Goal: Transaction & Acquisition: Register for event/course

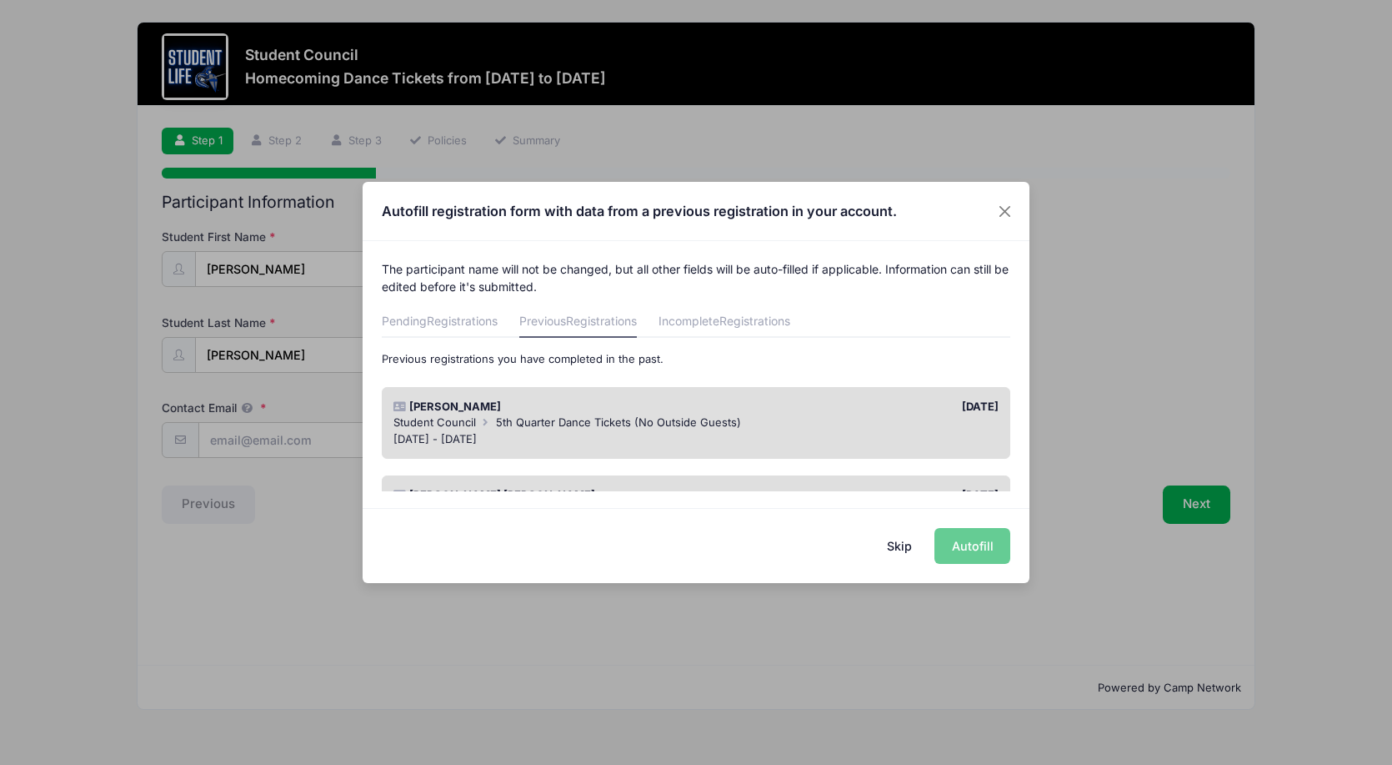
scroll to position [83, 0]
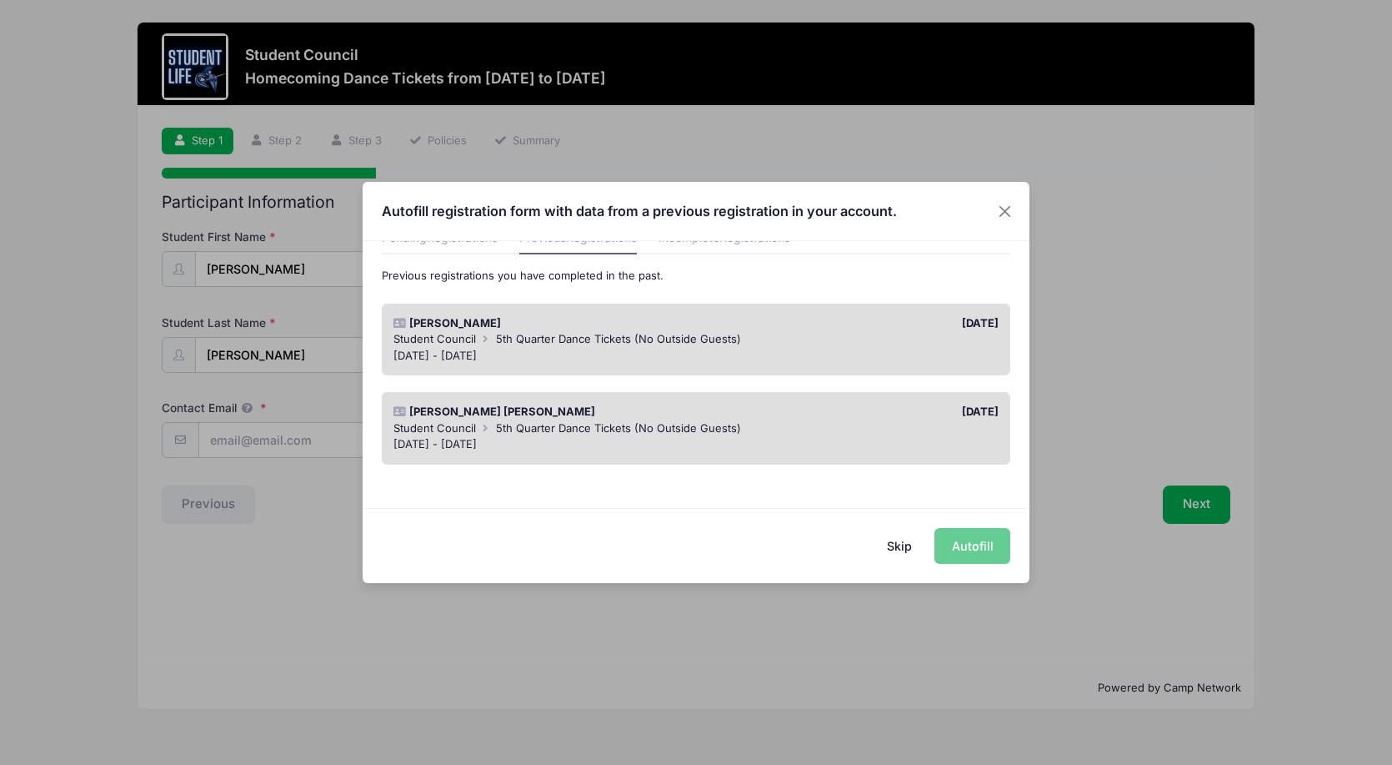
click at [228, 442] on div "Autofill registration form with data from a previous registration in your accou…" at bounding box center [696, 382] width 1392 height 765
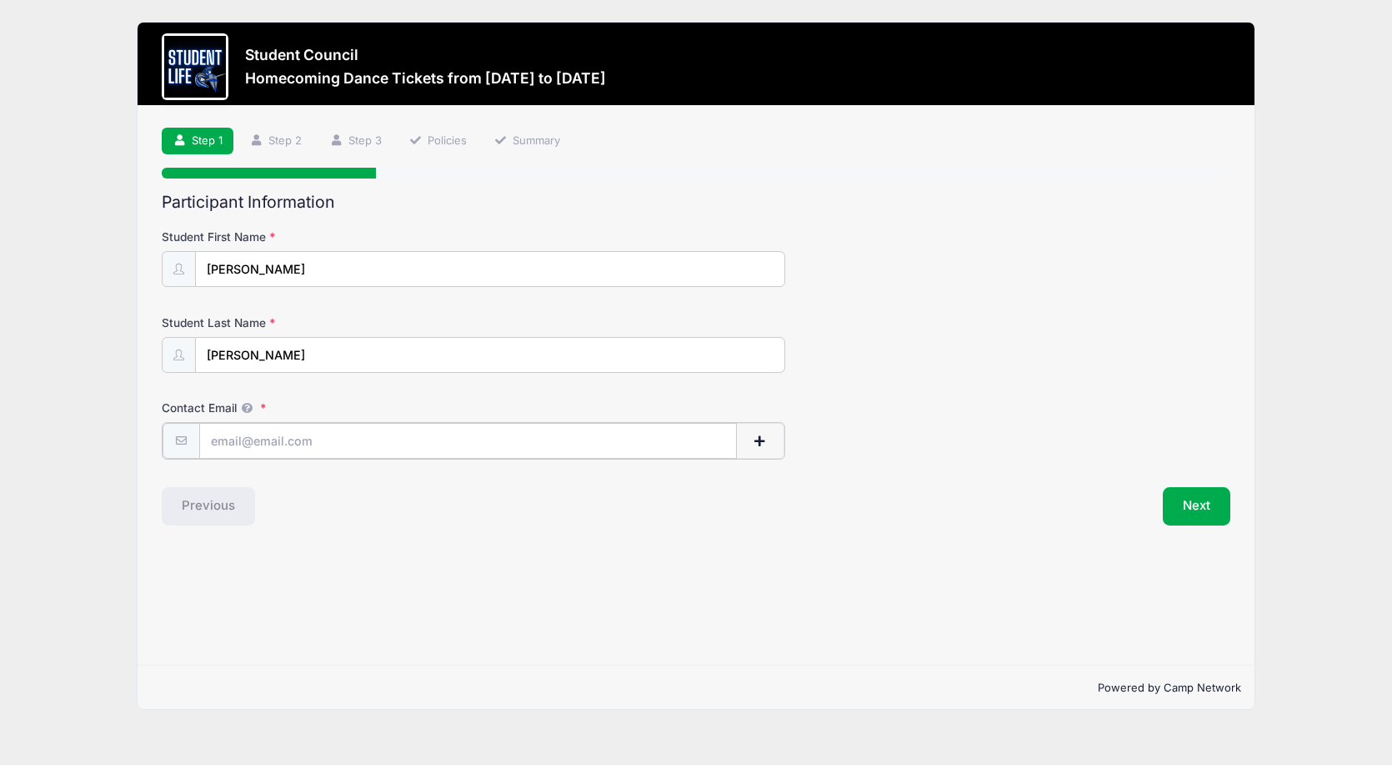
click at [239, 442] on input "Contact Email" at bounding box center [468, 441] width 538 height 36
type input "[EMAIL_ADDRESS][DOMAIN_NAME]"
click at [1187, 507] on button "Next" at bounding box center [1197, 504] width 68 height 38
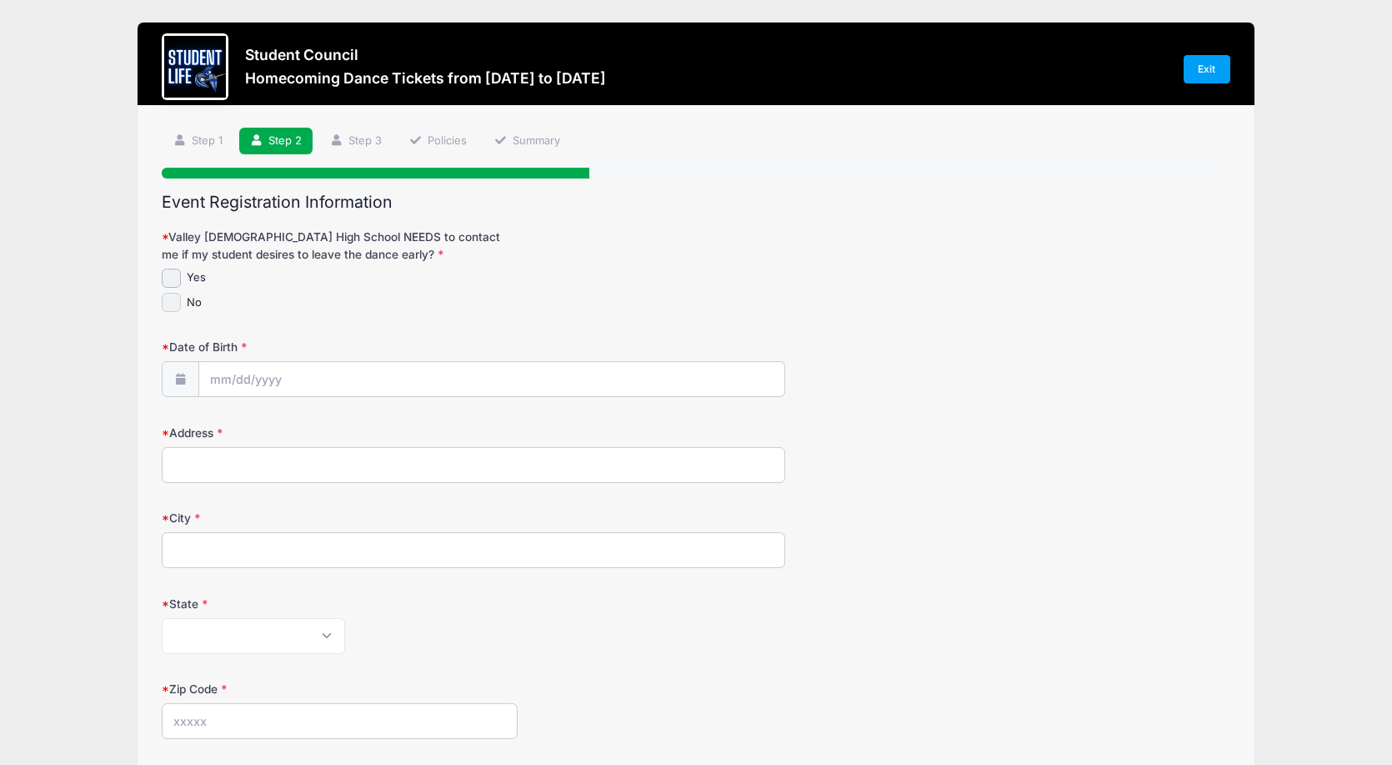
click at [171, 297] on input "No" at bounding box center [171, 302] width 19 height 19
checkbox input "true"
click at [222, 378] on input "Date of Birth" at bounding box center [491, 380] width 585 height 36
click at [268, 424] on select "January February March April May June July August September October November De…" at bounding box center [286, 425] width 74 height 22
select select "2"
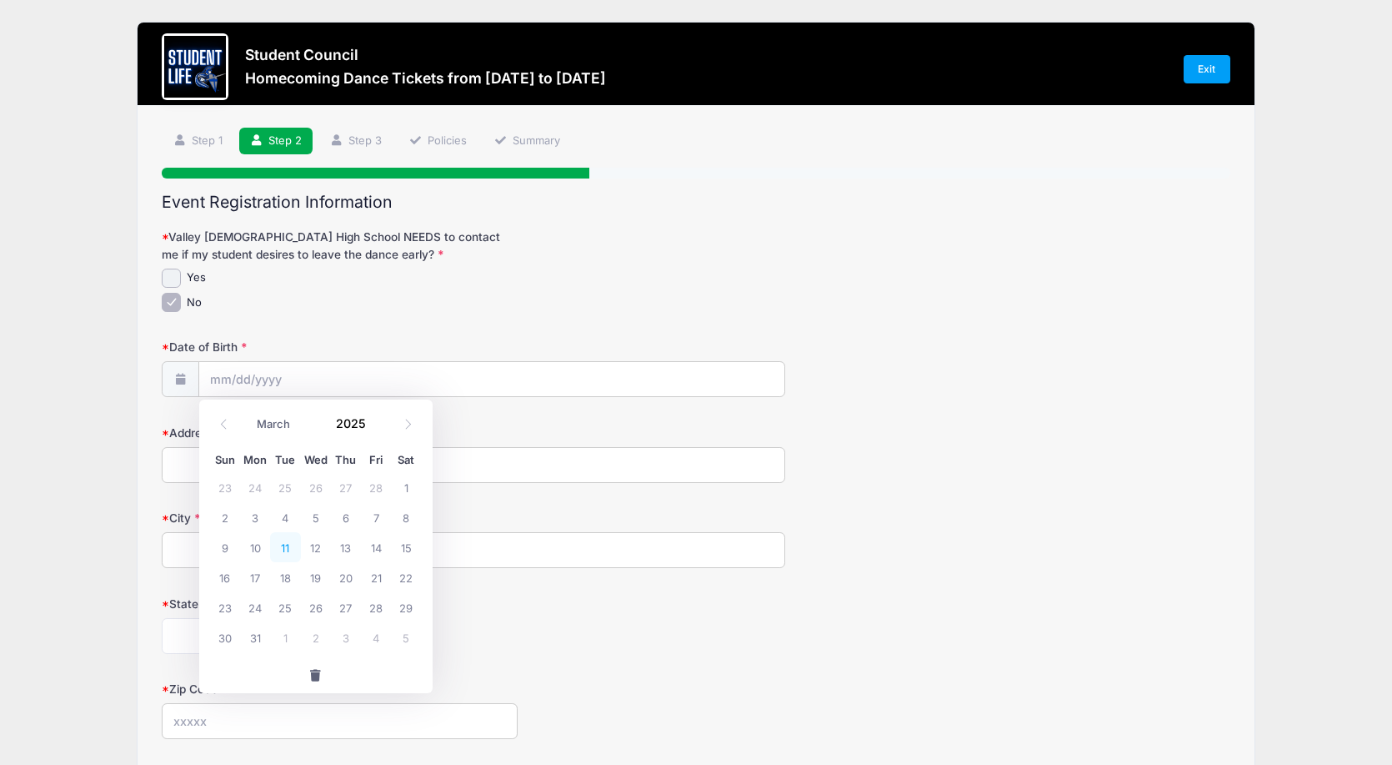
click at [288, 544] on span "11" at bounding box center [285, 547] width 30 height 30
type input "[DATE]"
click at [276, 379] on input "[DATE]" at bounding box center [491, 380] width 585 height 36
click at [350, 424] on input "2025" at bounding box center [356, 423] width 54 height 25
click at [374, 419] on span at bounding box center [377, 417] width 12 height 13
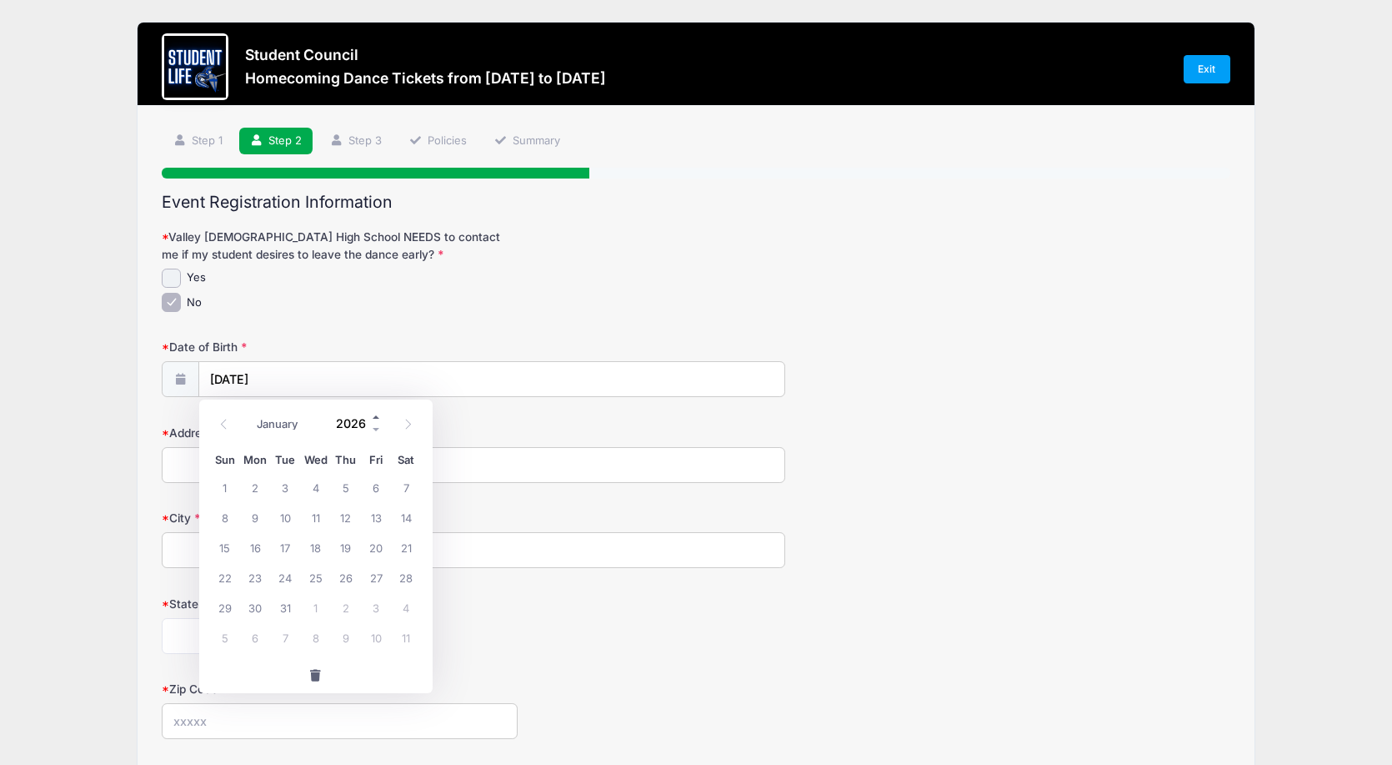
click at [374, 419] on span at bounding box center [377, 417] width 12 height 13
click at [377, 429] on span at bounding box center [377, 430] width 12 height 13
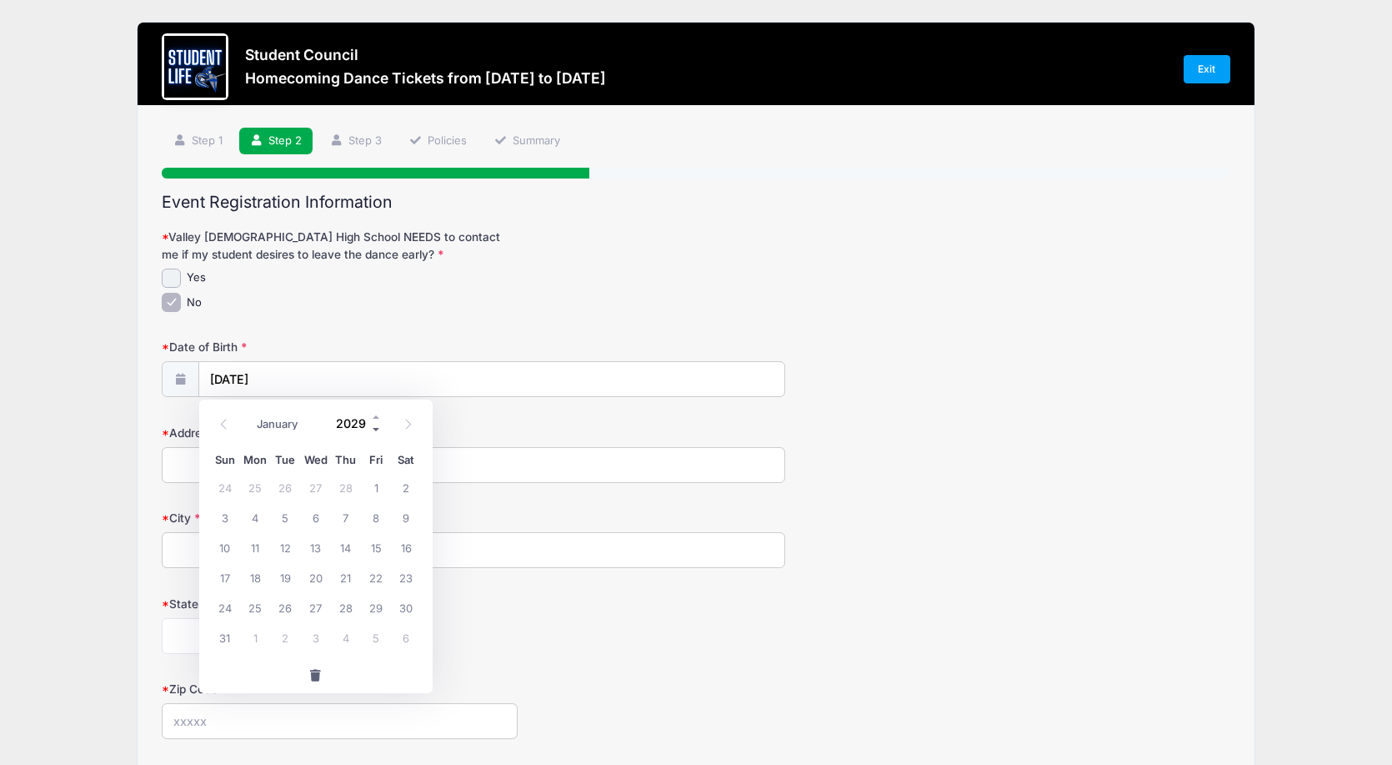
click at [377, 429] on span at bounding box center [377, 430] width 12 height 13
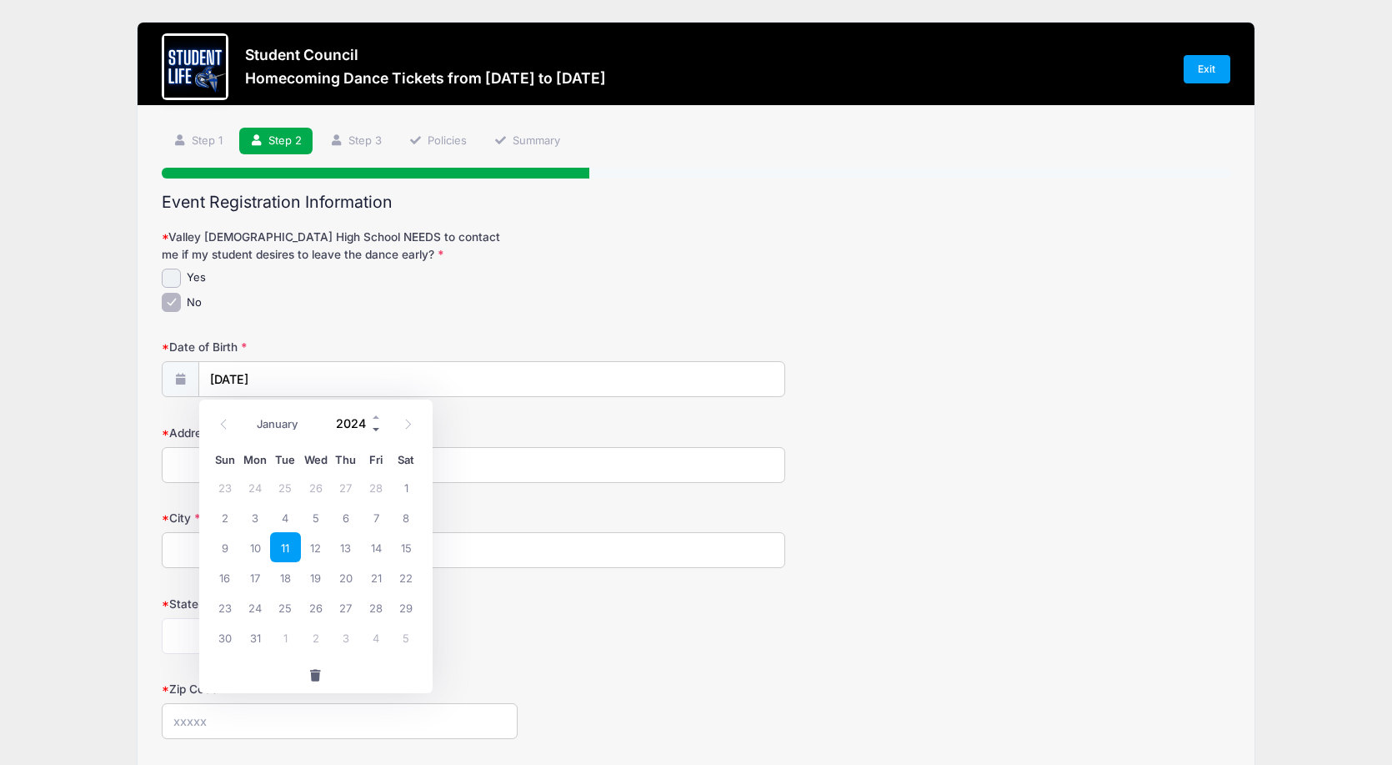
click at [377, 429] on span at bounding box center [377, 430] width 12 height 13
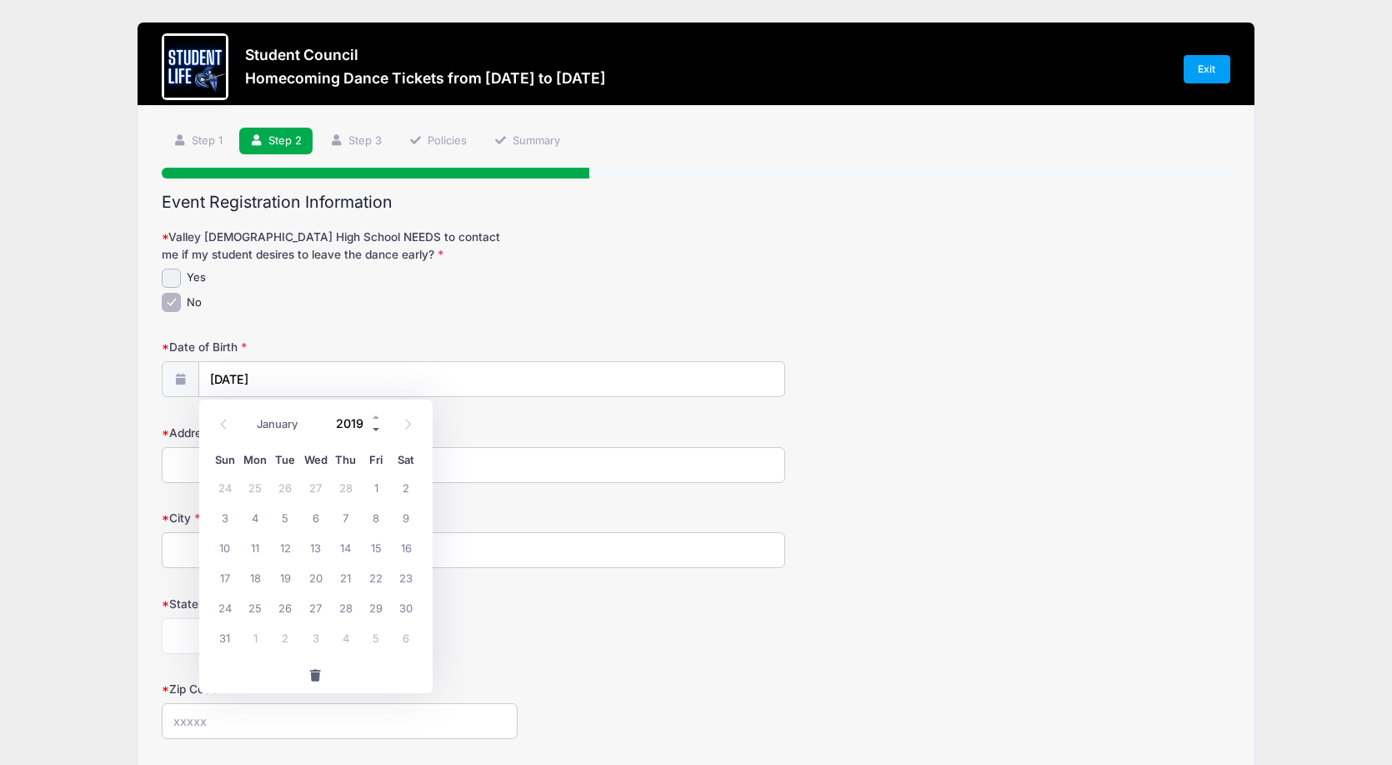
click at [377, 429] on span at bounding box center [377, 430] width 12 height 13
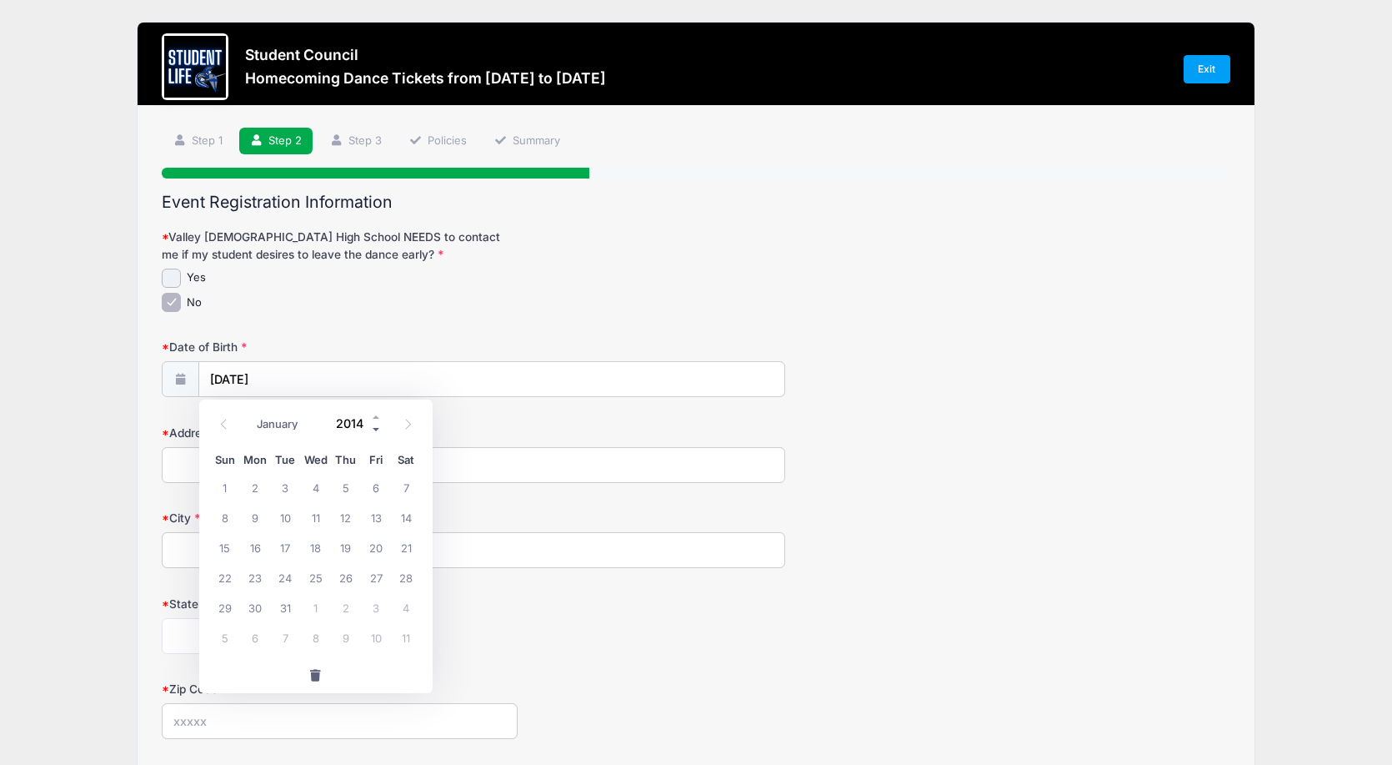
click at [377, 429] on span at bounding box center [377, 430] width 12 height 13
type input "2011"
click at [376, 512] on span "11" at bounding box center [376, 517] width 30 height 30
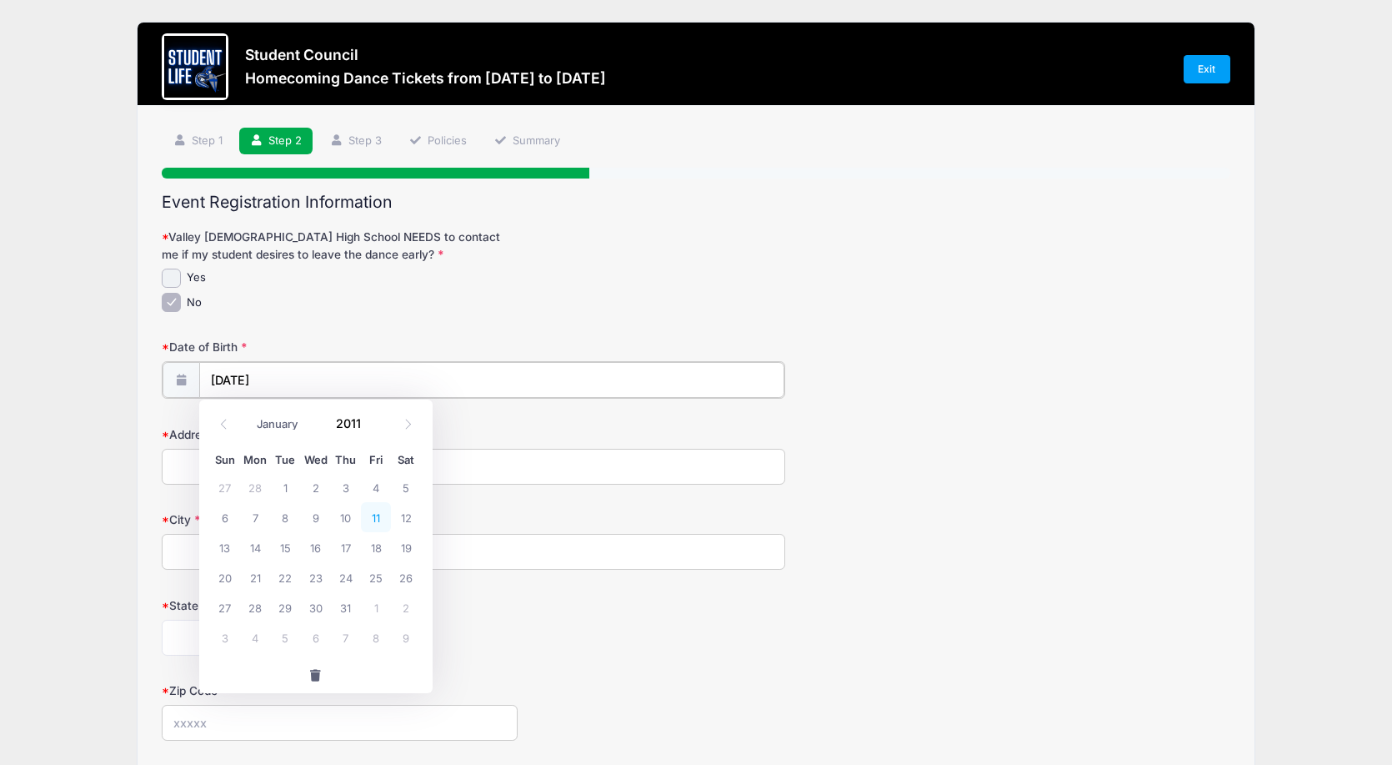
type input "[DATE]"
click at [268, 472] on input "Address" at bounding box center [473, 465] width 623 height 36
type input "[STREET_ADDRESS]"
type input "Mesa"
select select "AZ"
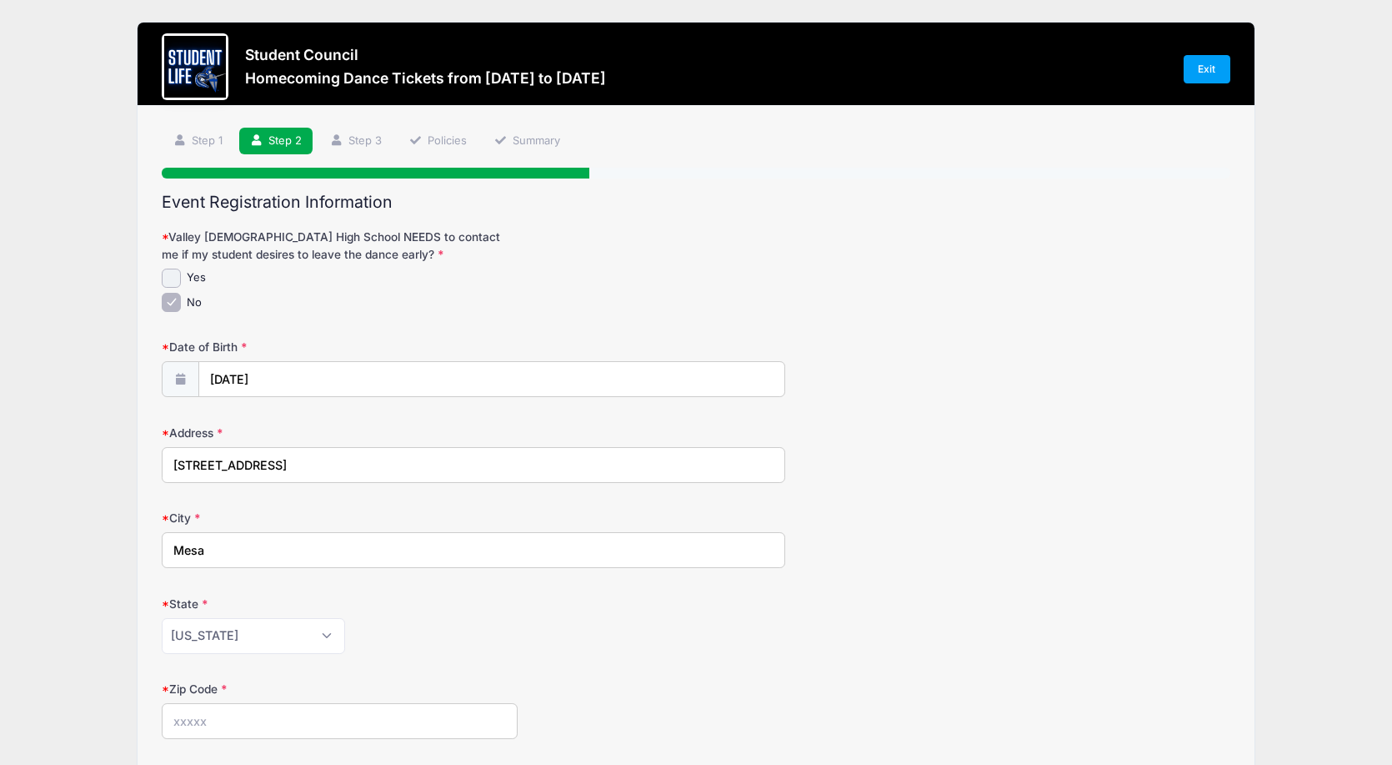
type input "85202"
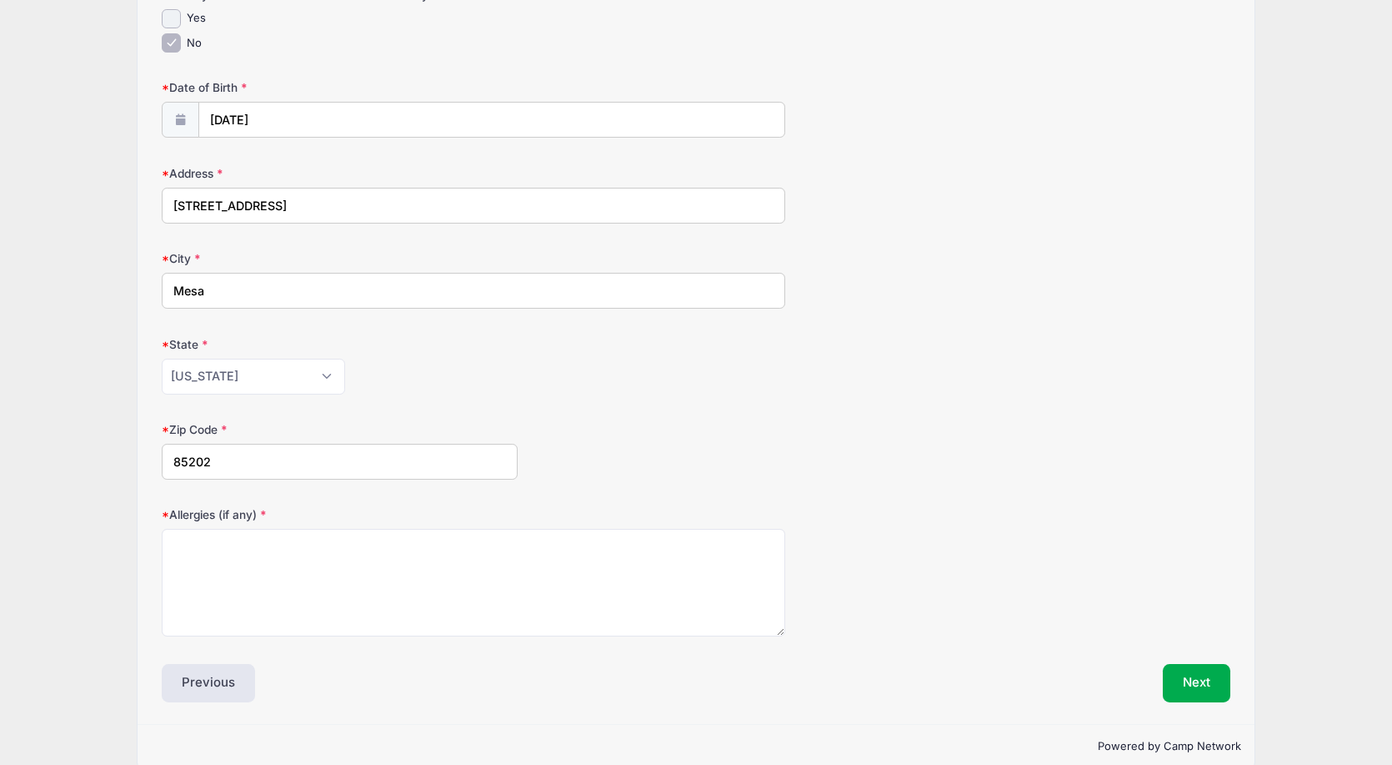
scroll to position [284, 0]
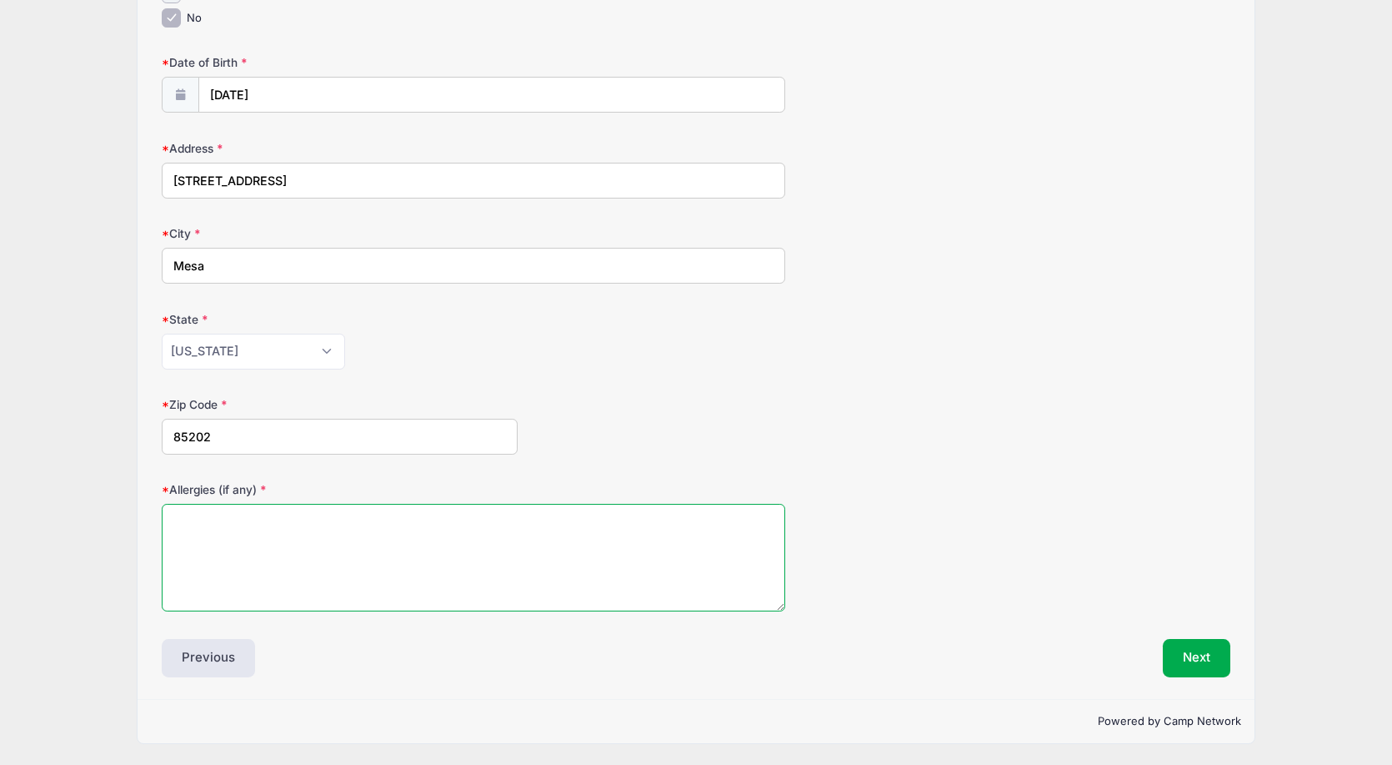
click at [284, 513] on textarea "Allergies (if any)" at bounding box center [473, 558] width 623 height 108
type textarea "None"
click at [1198, 650] on button "Next" at bounding box center [1197, 658] width 68 height 38
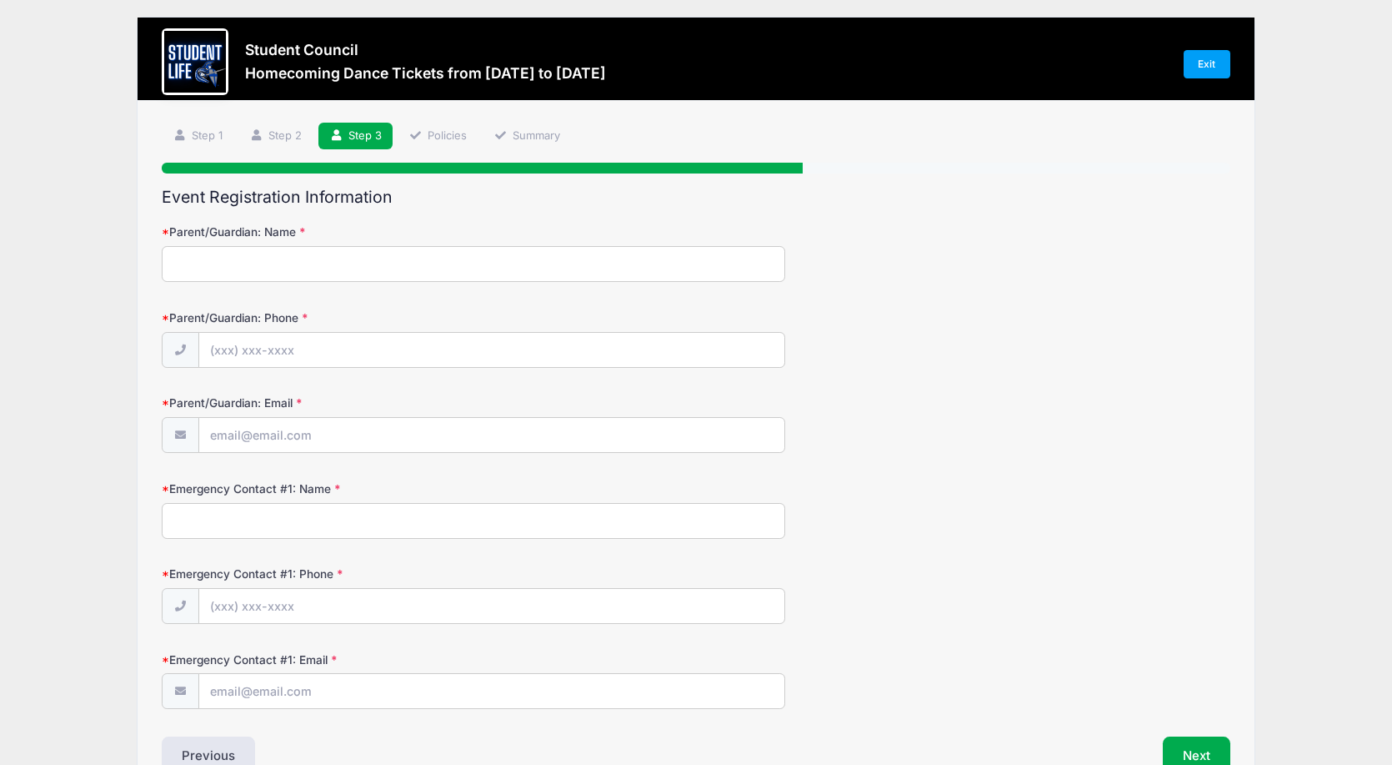
scroll to position [0, 0]
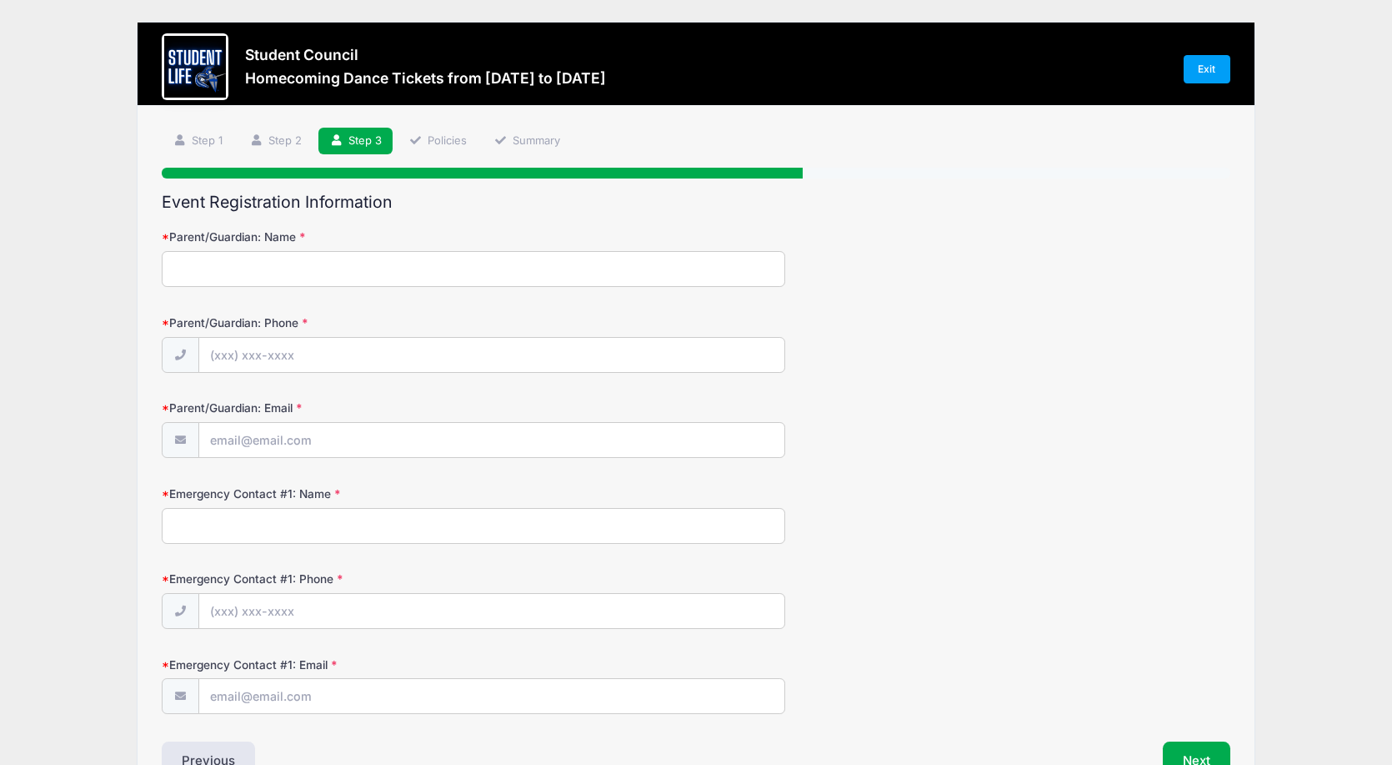
click at [296, 269] on input "Parent/Guardian: Name" at bounding box center [473, 269] width 623 height 36
type input "[PERSON_NAME]"
click at [314, 361] on input "Parent/Guardian: Phone" at bounding box center [491, 356] width 585 height 36
type input "[PHONE_NUMBER]"
click at [319, 449] on input "Parent/Guardian: Email" at bounding box center [491, 441] width 585 height 36
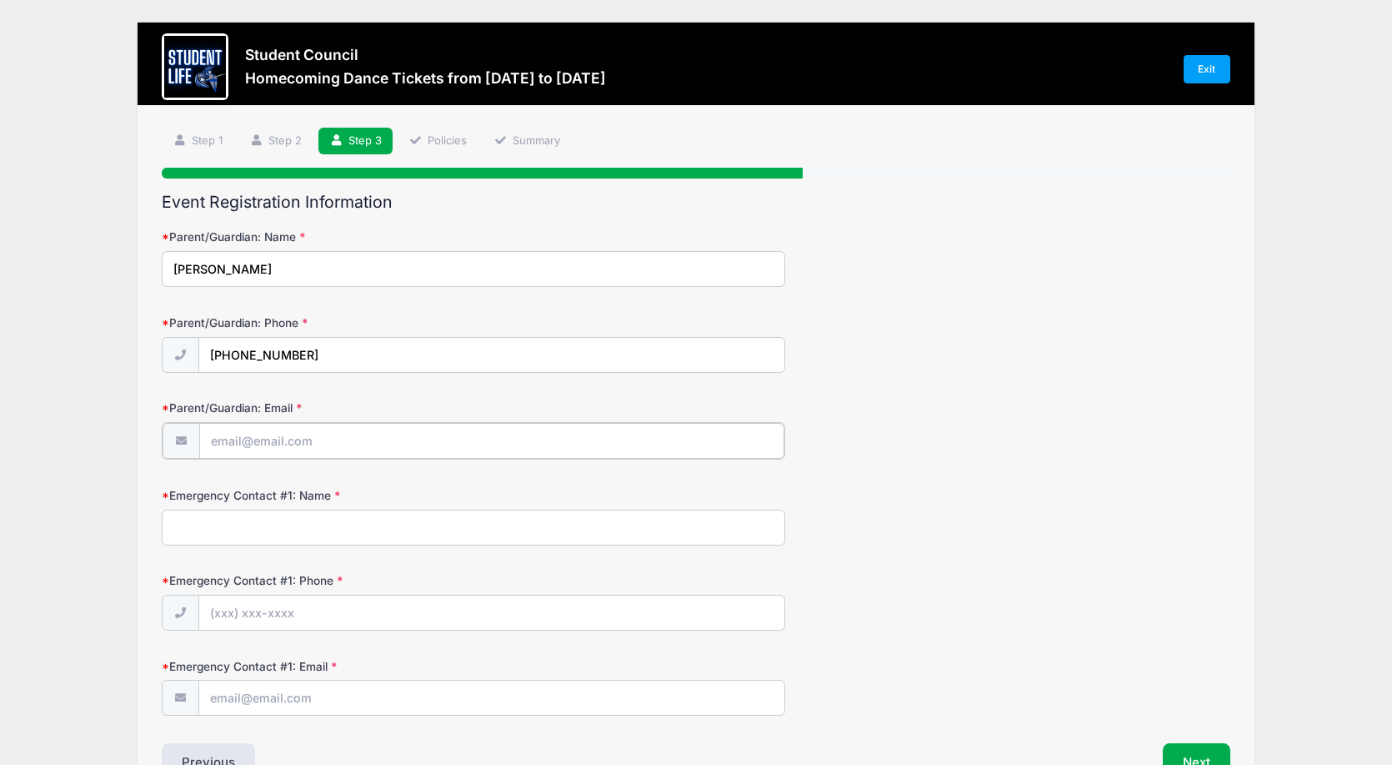
type input "[PERSON_NAME][EMAIL_ADDRESS][PERSON_NAME][DOMAIN_NAME]"
click at [251, 521] on input "Emergency Contact #1: Name" at bounding box center [473, 526] width 623 height 36
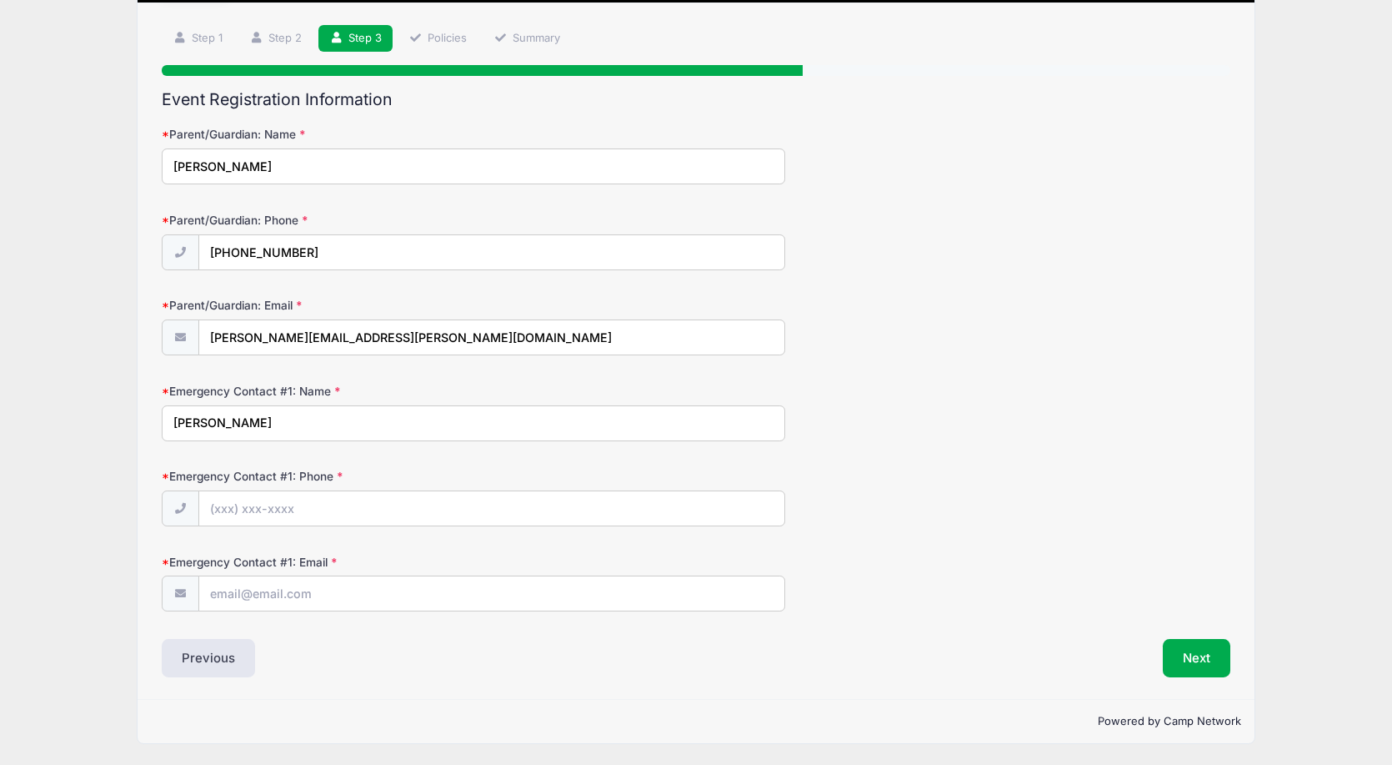
type input "[PERSON_NAME]"
type input "[PHONE_NUMBER]"
click at [297, 601] on input "Emergency Contact #1: Email" at bounding box center [491, 594] width 585 height 36
type input "[EMAIL_ADDRESS][DOMAIN_NAME]"
click at [1191, 670] on button "Next" at bounding box center [1197, 658] width 68 height 38
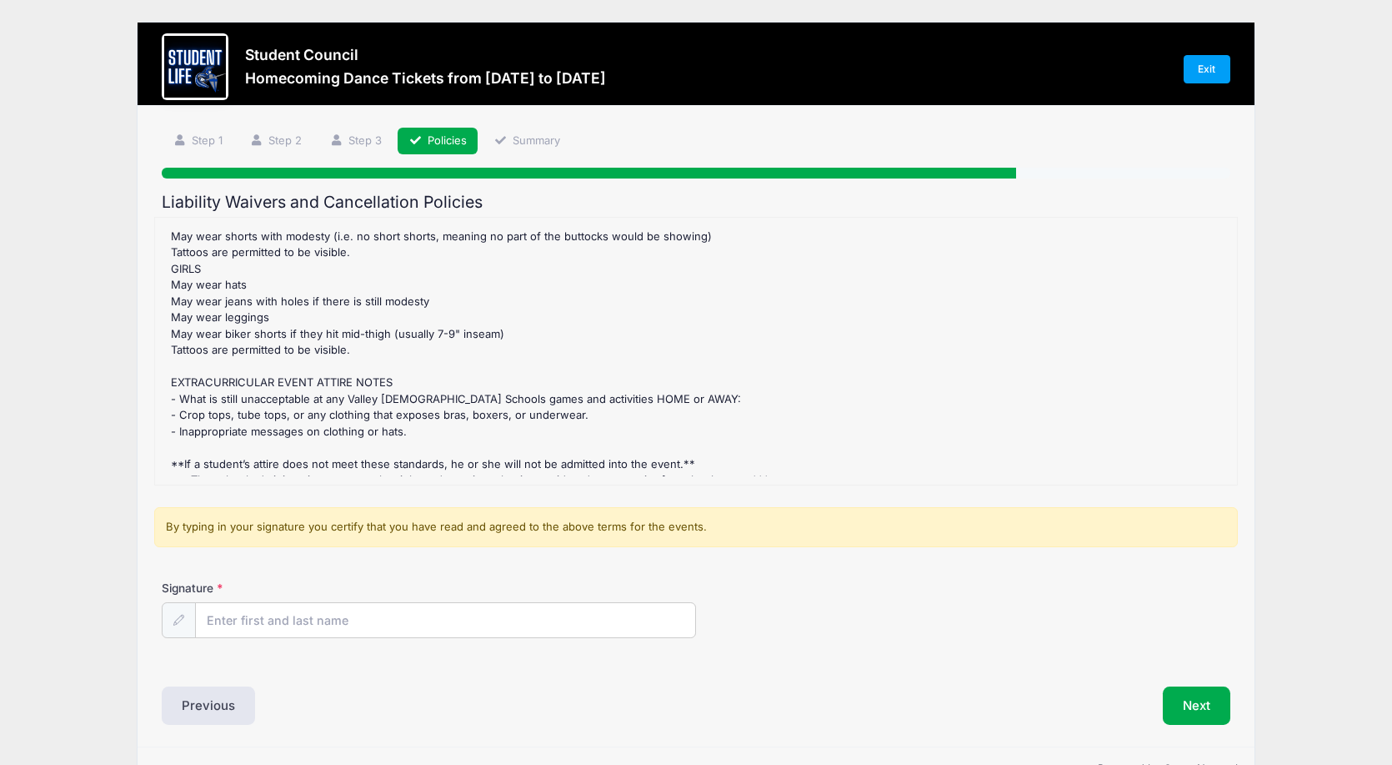
scroll to position [1587, 0]
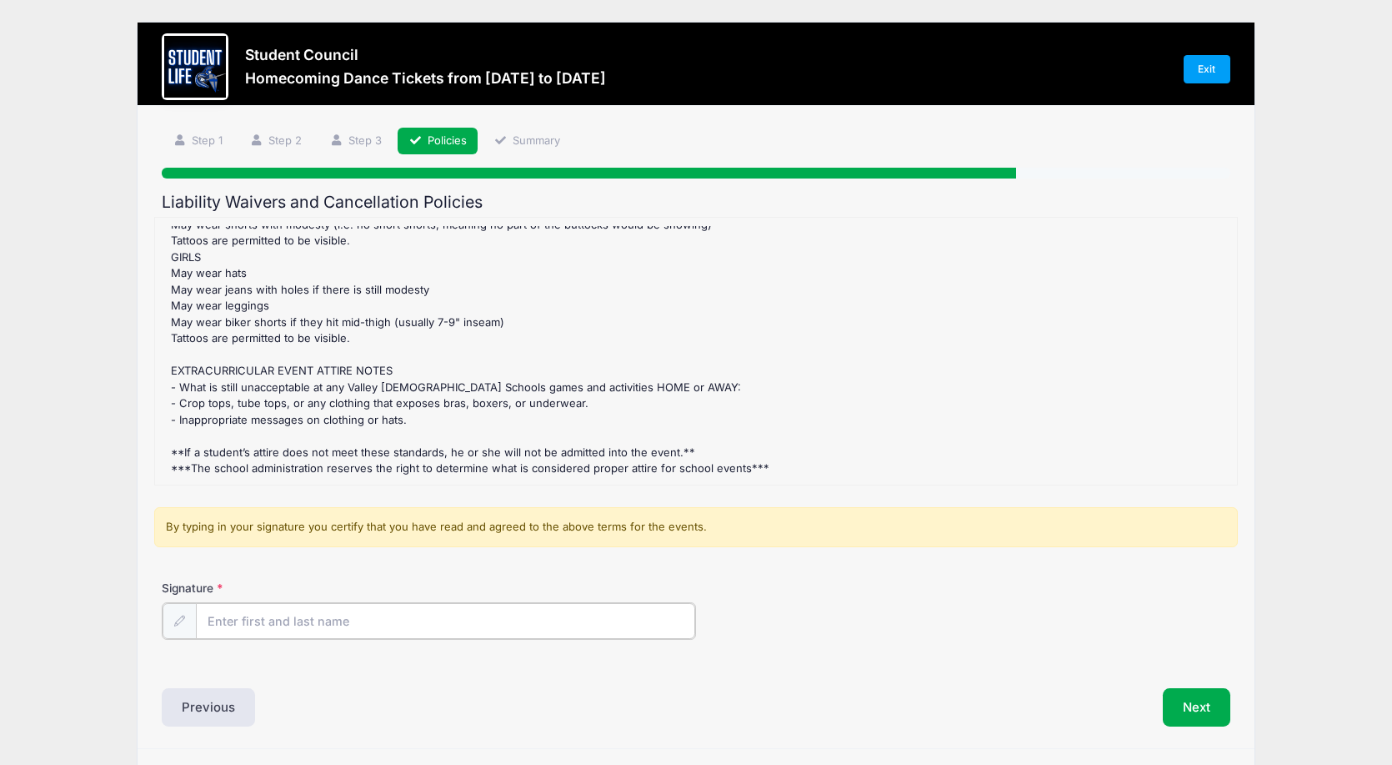
click at [308, 624] on input "Signature" at bounding box center [445, 621] width 499 height 36
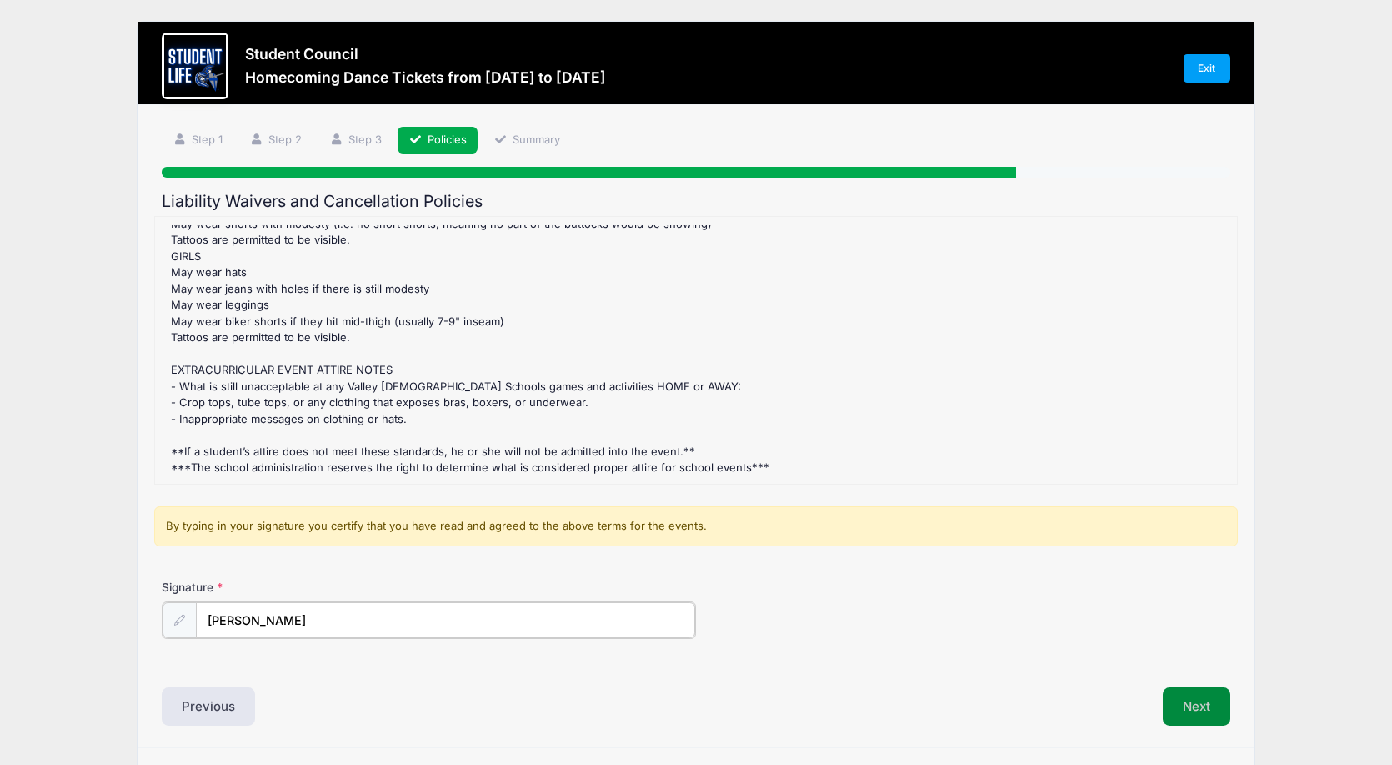
type input "[PERSON_NAME]"
click at [1181, 699] on button "Next" at bounding box center [1197, 704] width 68 height 38
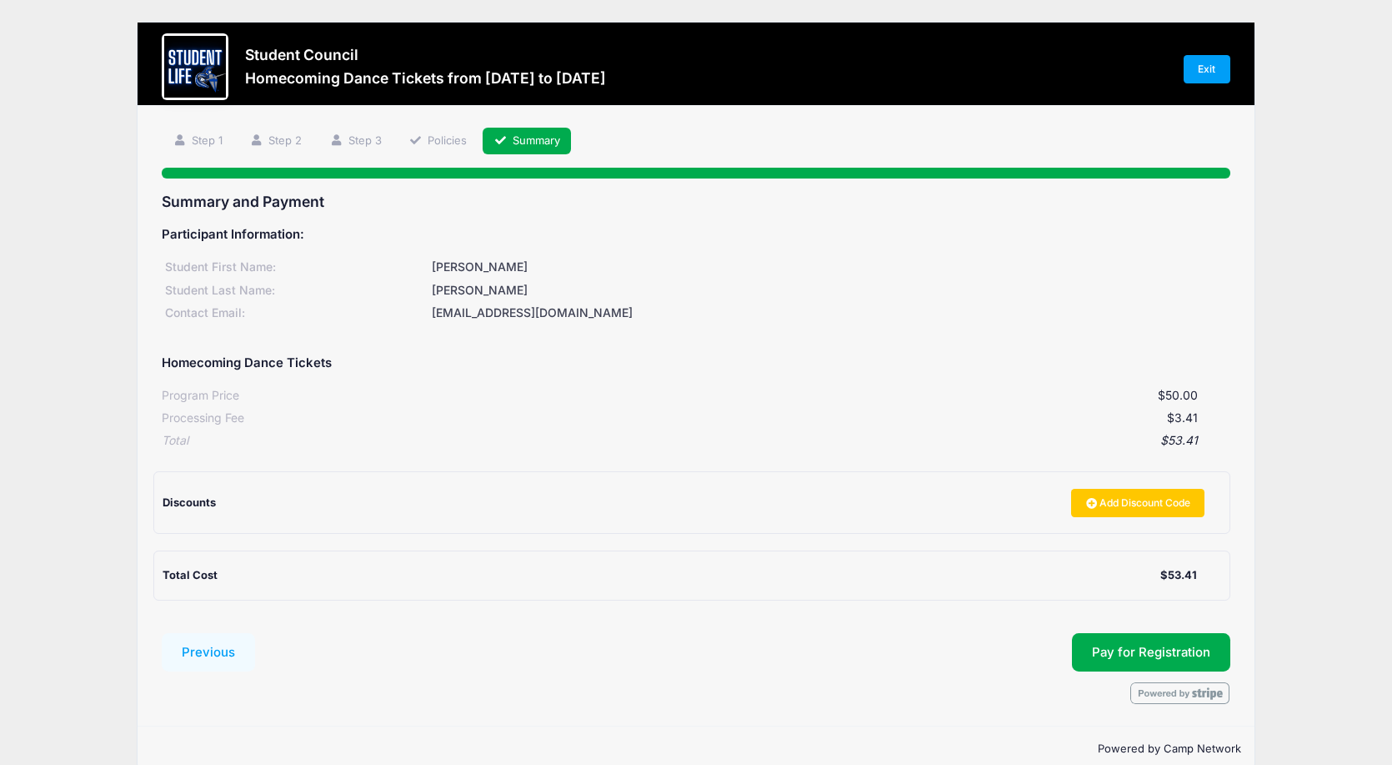
scroll to position [28, 0]
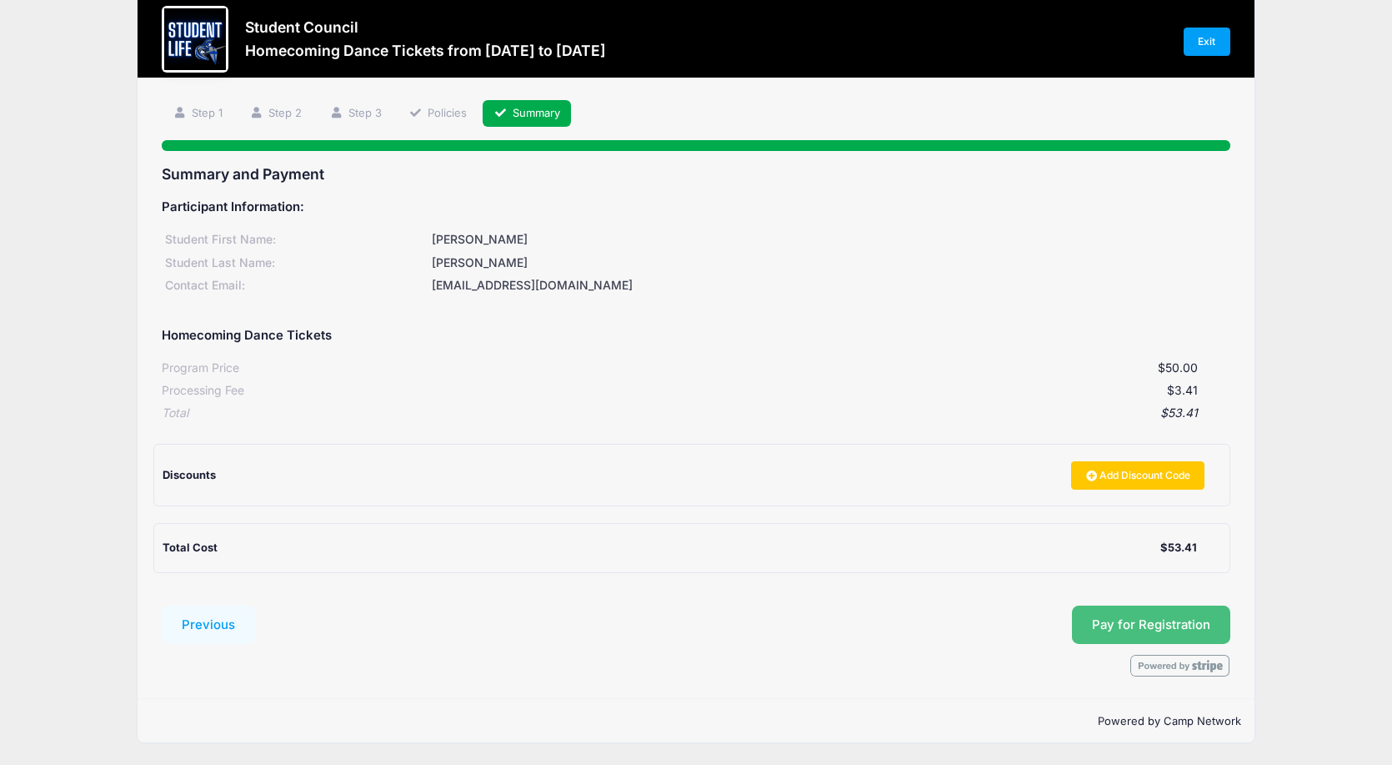
click at [1096, 624] on button "Pay for Registration" at bounding box center [1151, 624] width 158 height 38
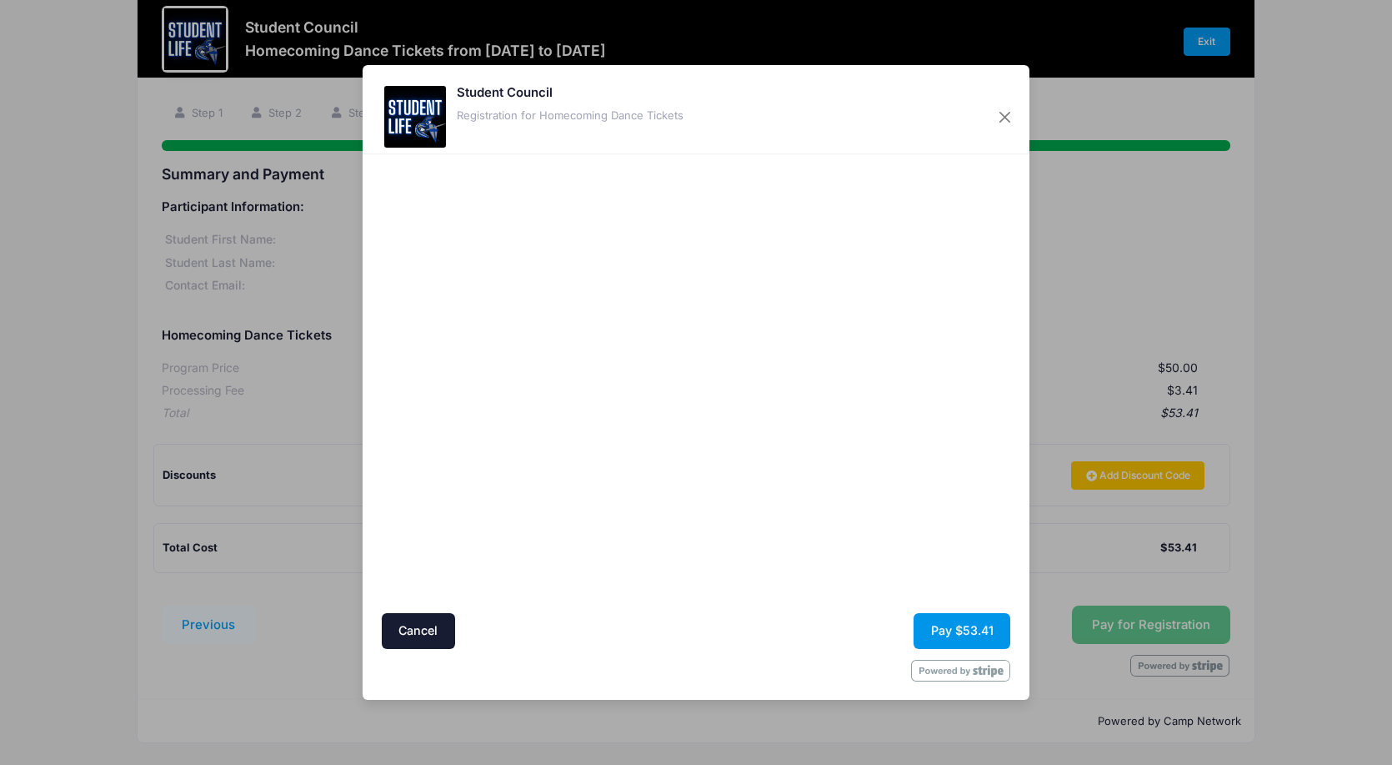
click at [983, 632] on button "Pay $53.41" at bounding box center [962, 631] width 97 height 36
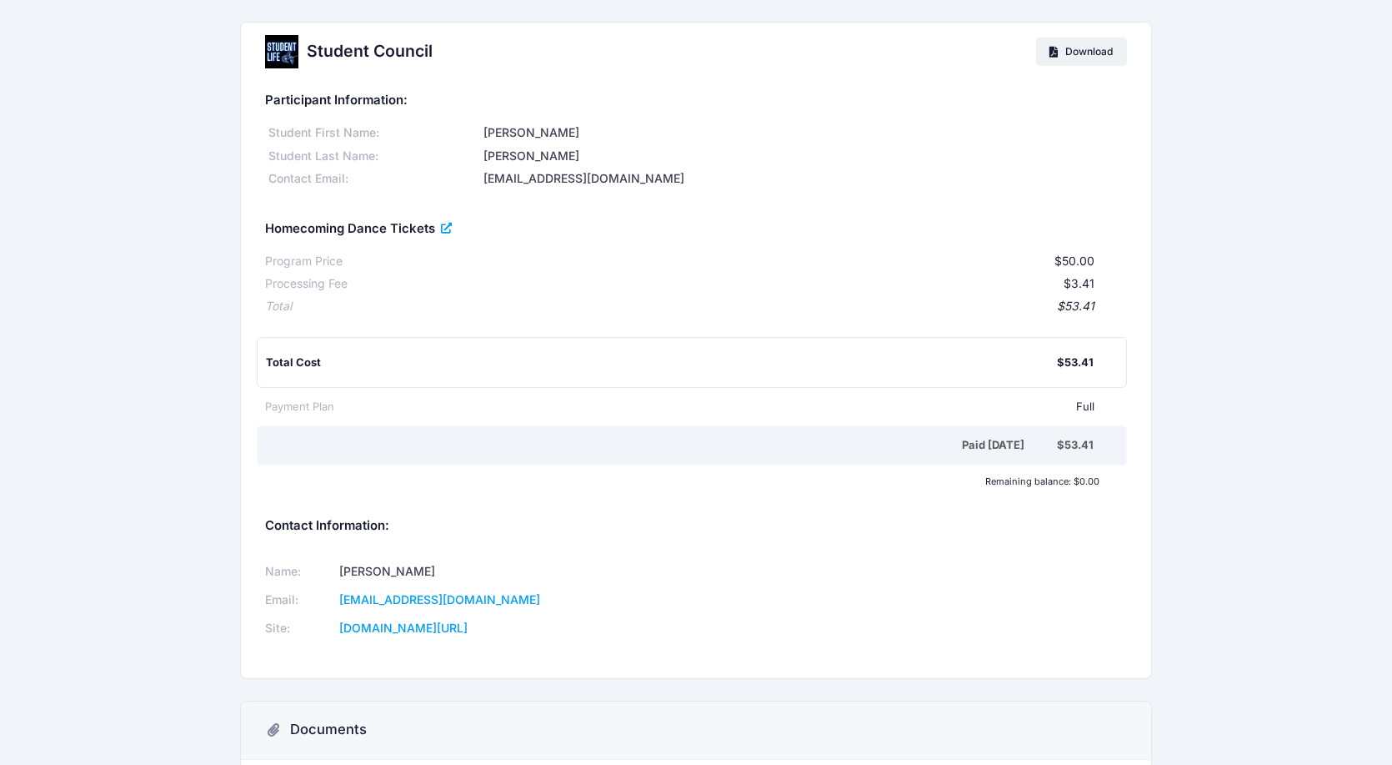
click at [447, 228] on icon at bounding box center [447, 228] width 13 height 0
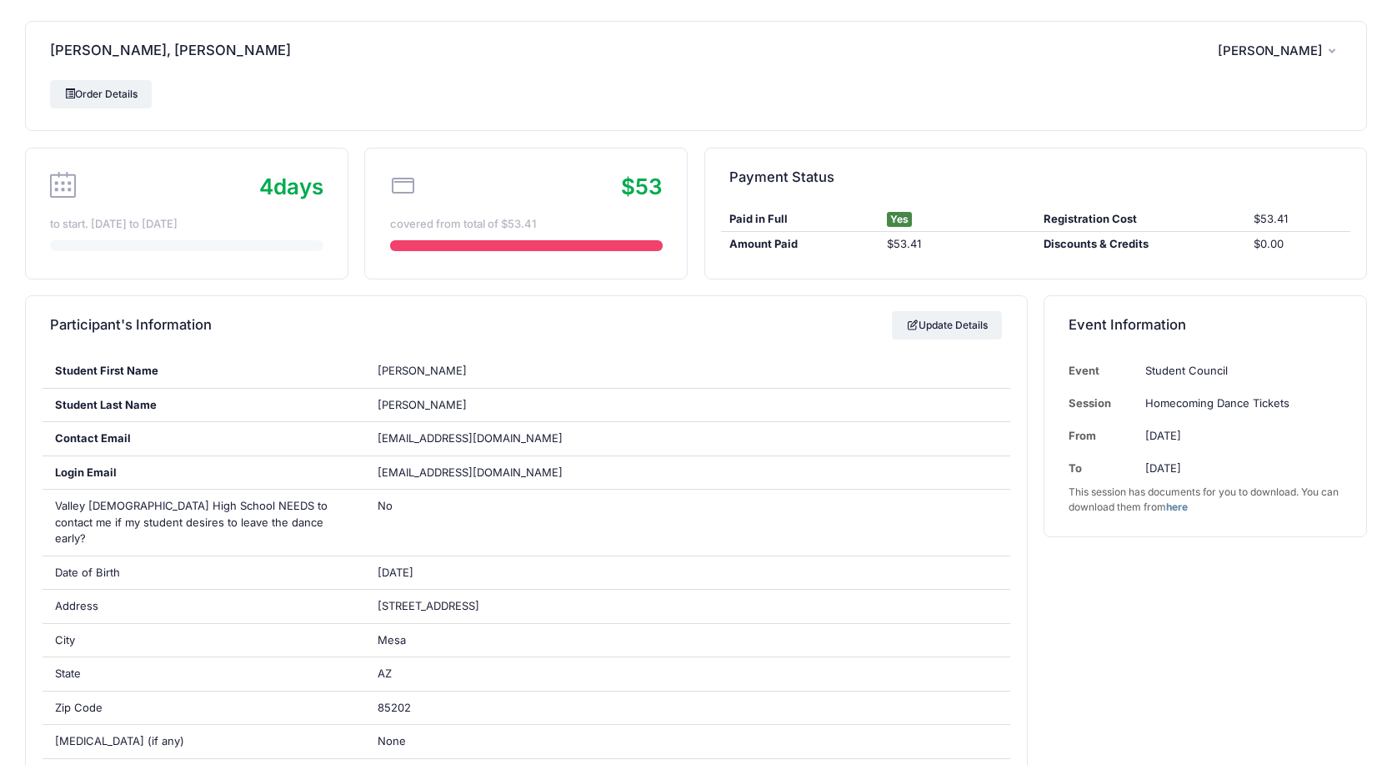
click at [1299, 49] on span "Aliesha Nichter" at bounding box center [1270, 50] width 105 height 15
click at [1206, 135] on link "Logout" at bounding box center [1237, 140] width 193 height 32
